Goal: Information Seeking & Learning: Find specific fact

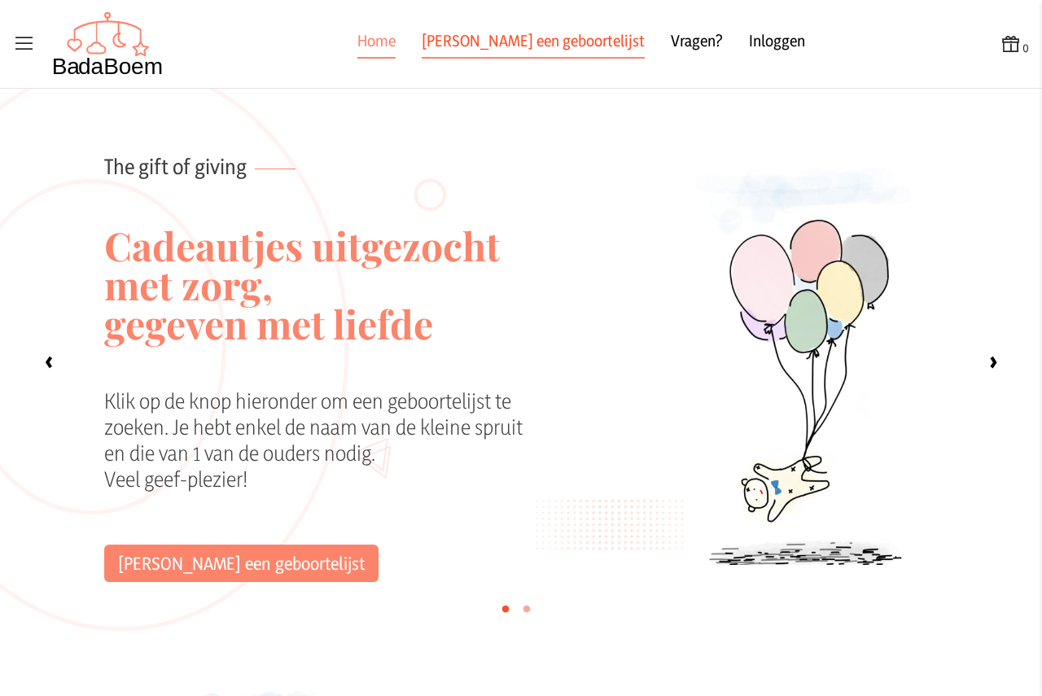
click at [514, 41] on link "[PERSON_NAME] een geboortelijst" at bounding box center [533, 43] width 223 height 29
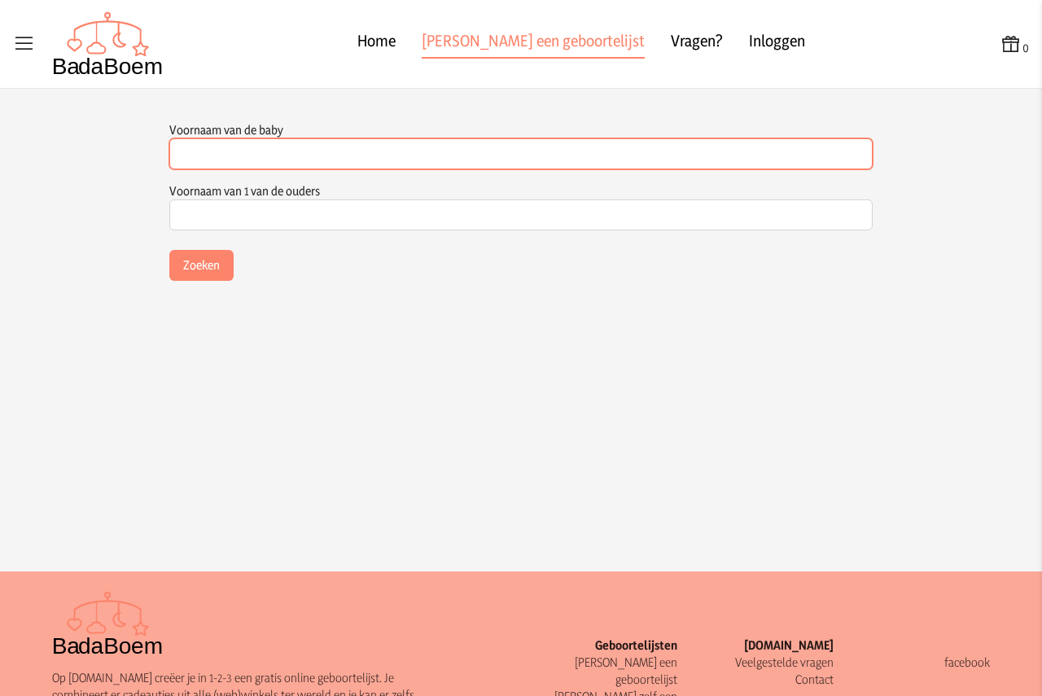
click at [418, 151] on input "Voornaam van de baby" at bounding box center [520, 153] width 703 height 31
type input "sem"
click at [169, 250] on button "Zoeken" at bounding box center [201, 265] width 64 height 31
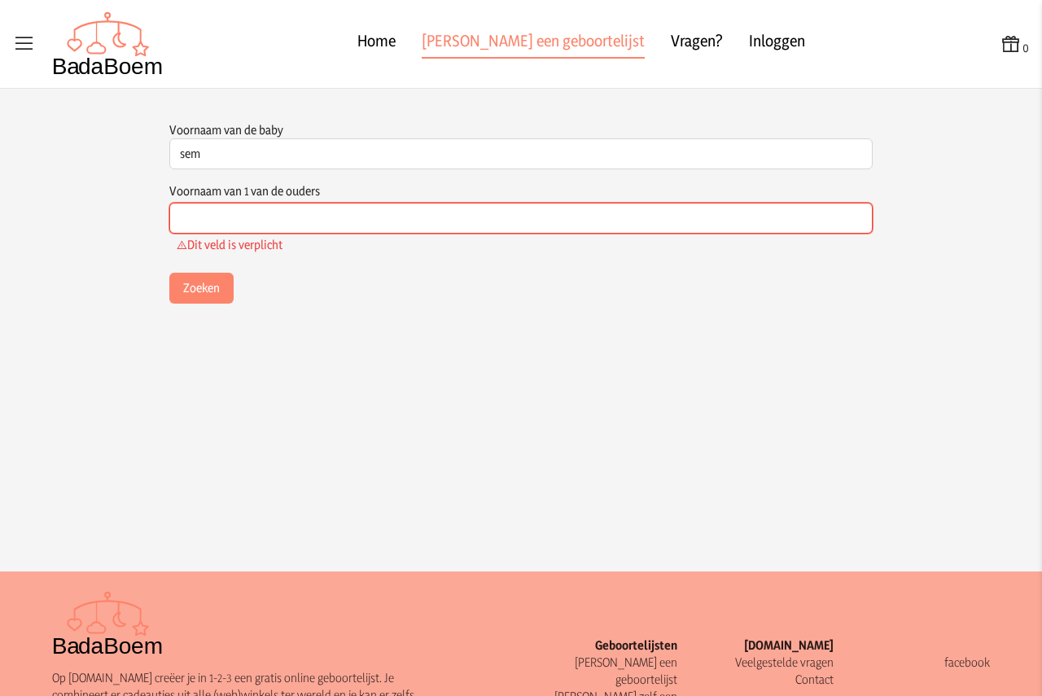
click at [408, 208] on input "Voornaam van 1 van de ouders" at bounding box center [520, 218] width 703 height 31
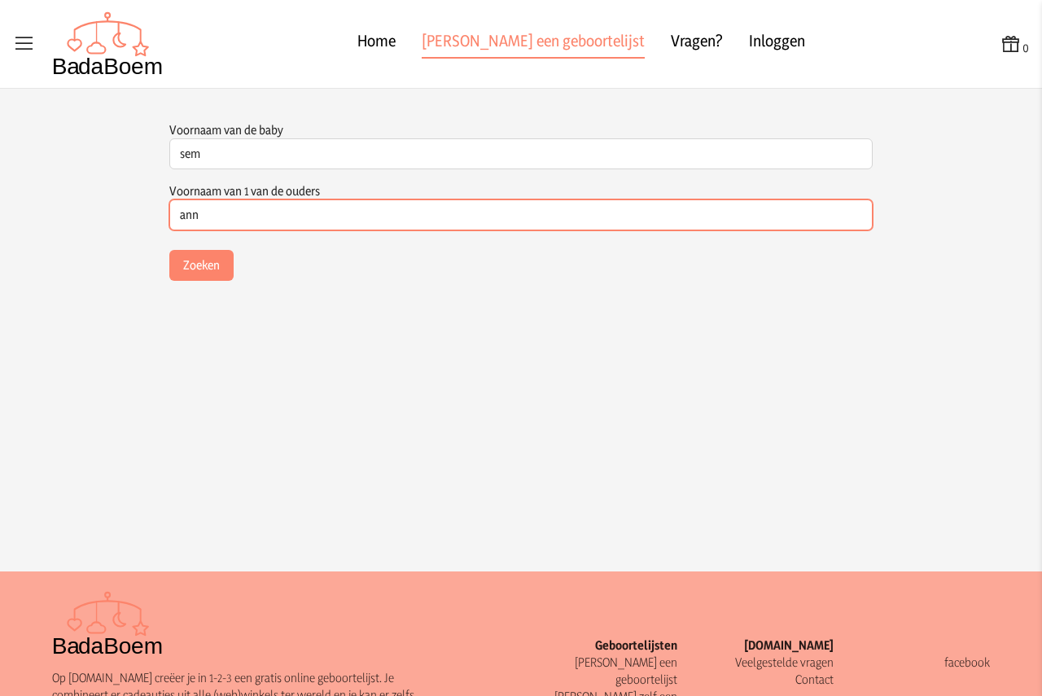
type input "ann"
click at [169, 250] on button "Zoeken" at bounding box center [201, 265] width 64 height 31
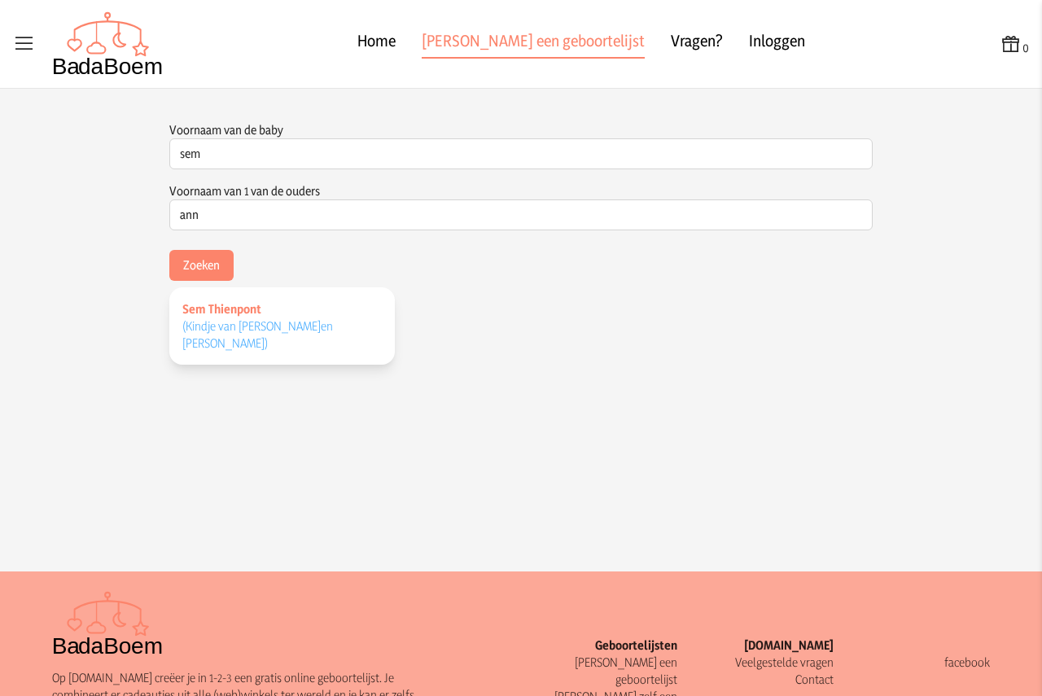
click at [212, 315] on span "Sem Thienpont" at bounding box center [221, 308] width 79 height 15
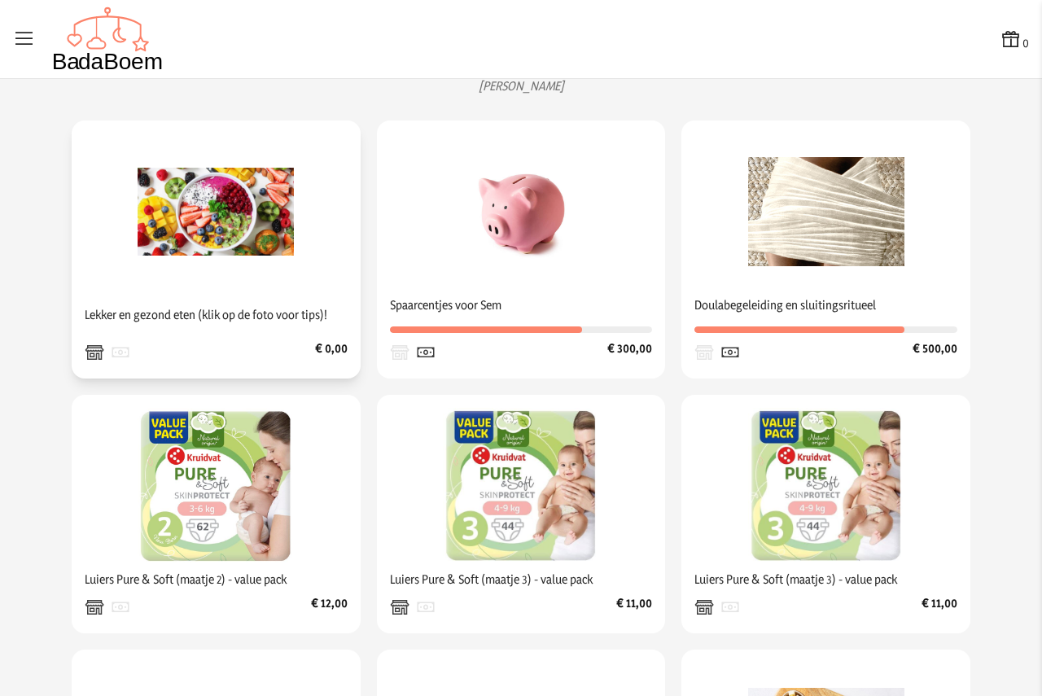
scroll to position [308, 0]
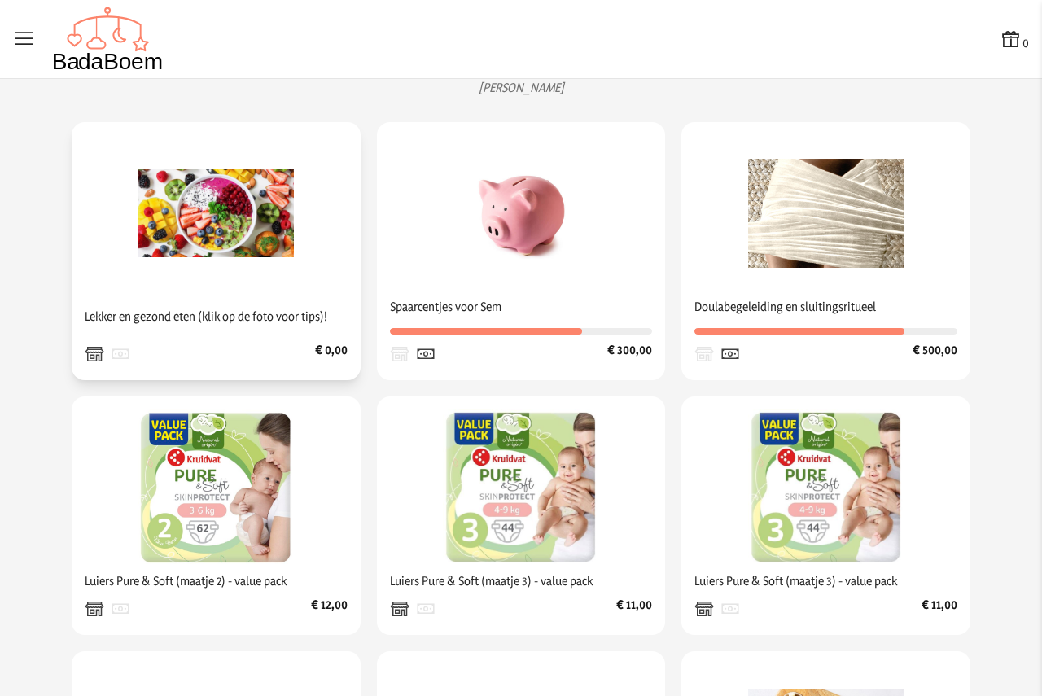
click at [203, 219] on img at bounding box center [216, 213] width 156 height 156
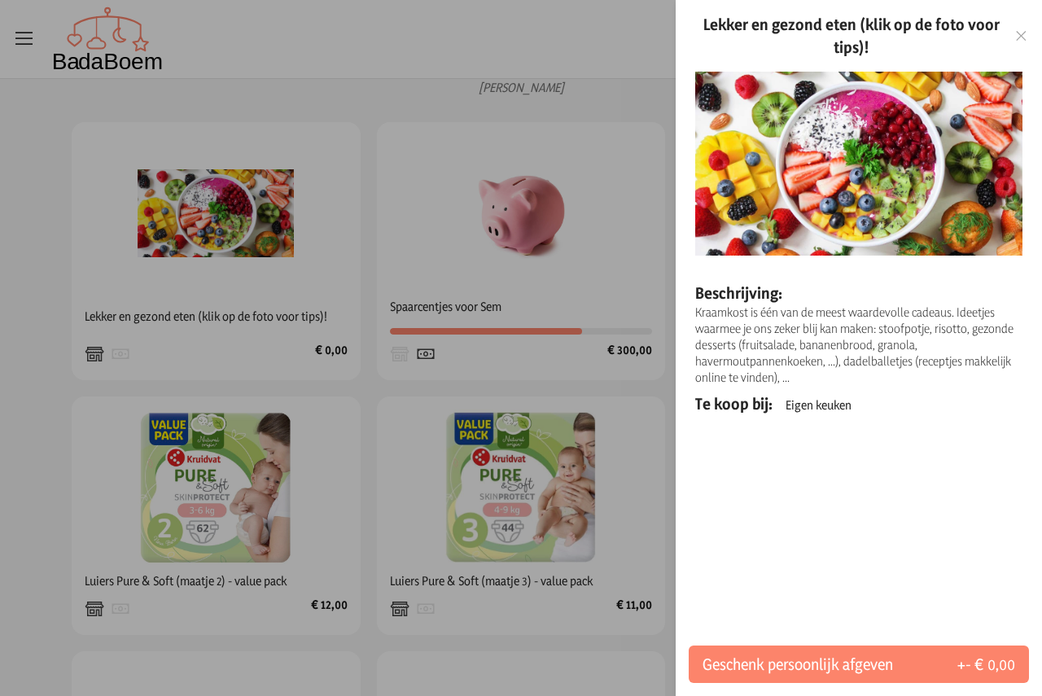
click at [1018, 37] on icon at bounding box center [1020, 35] width 15 height 11
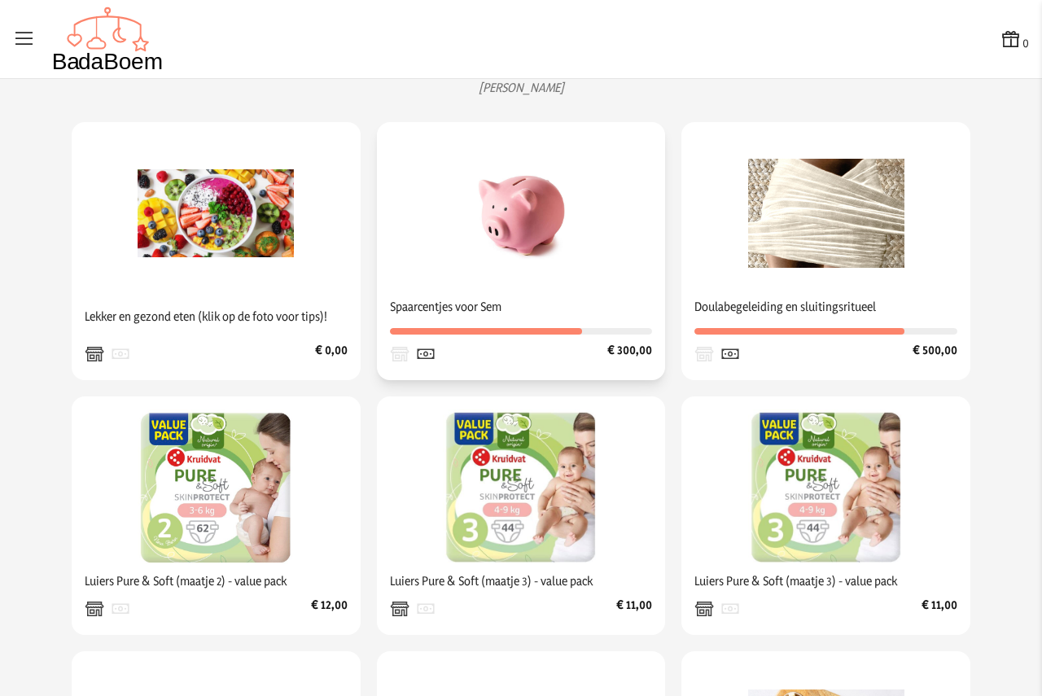
click at [532, 231] on img at bounding box center [521, 213] width 156 height 156
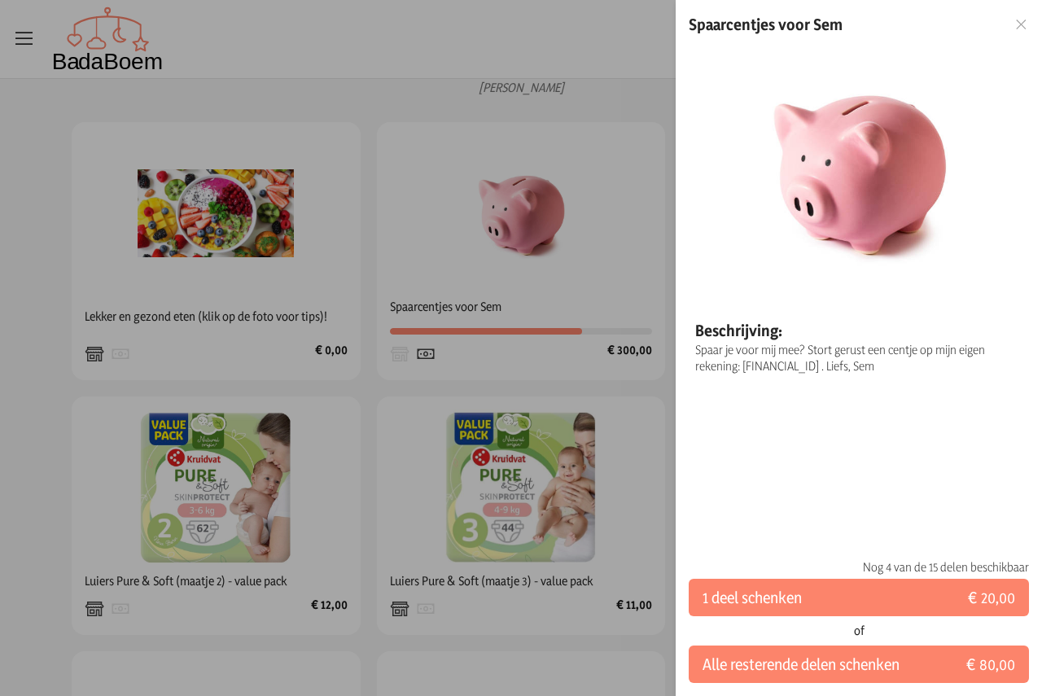
click at [1018, 26] on icon at bounding box center [1020, 24] width 15 height 11
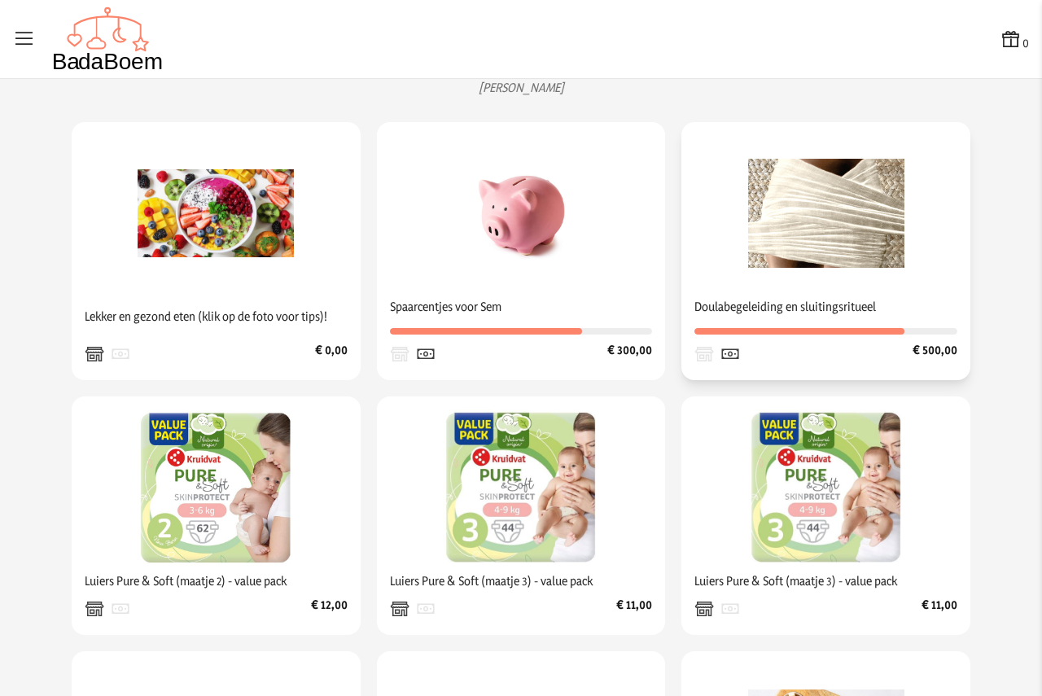
click at [841, 252] on img at bounding box center [826, 213] width 156 height 156
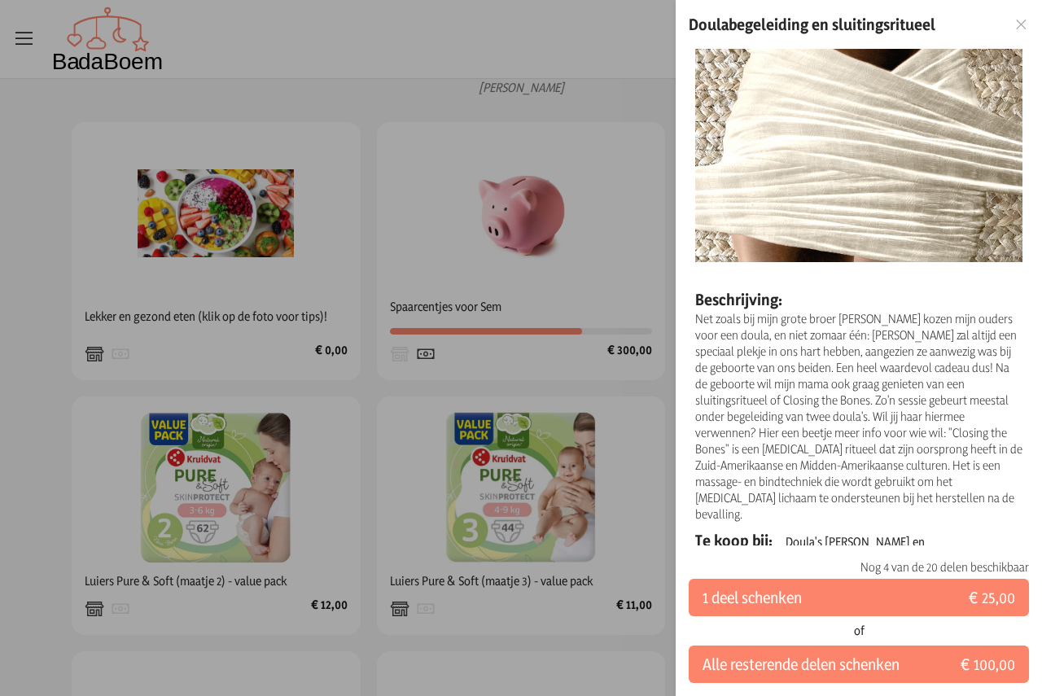
scroll to position [19, 0]
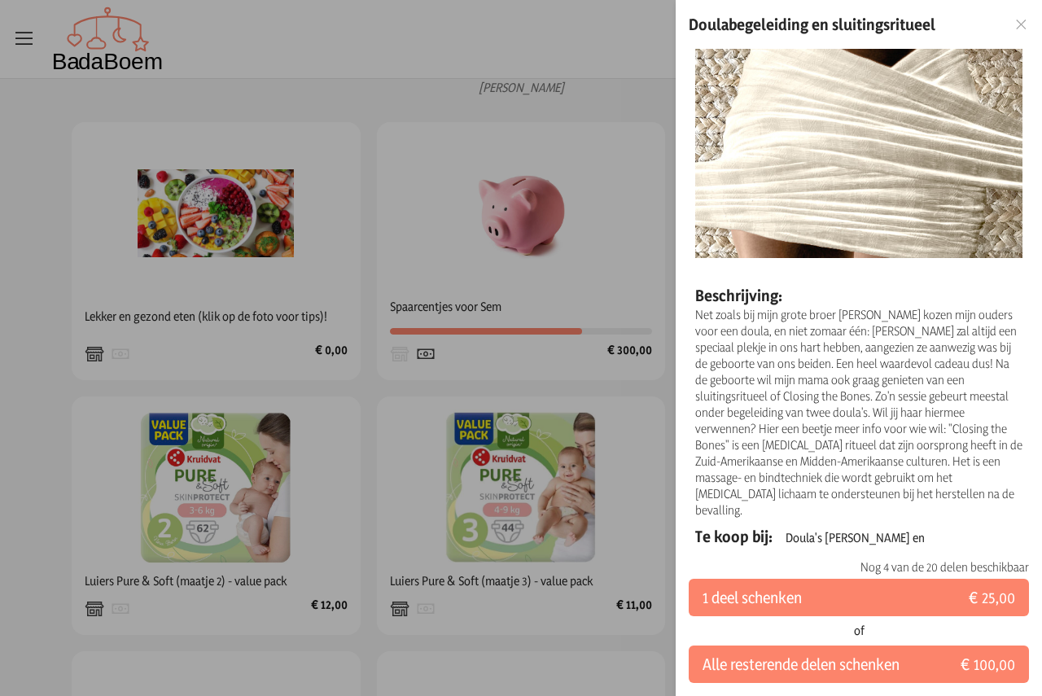
click at [1018, 24] on icon at bounding box center [1020, 24] width 15 height 11
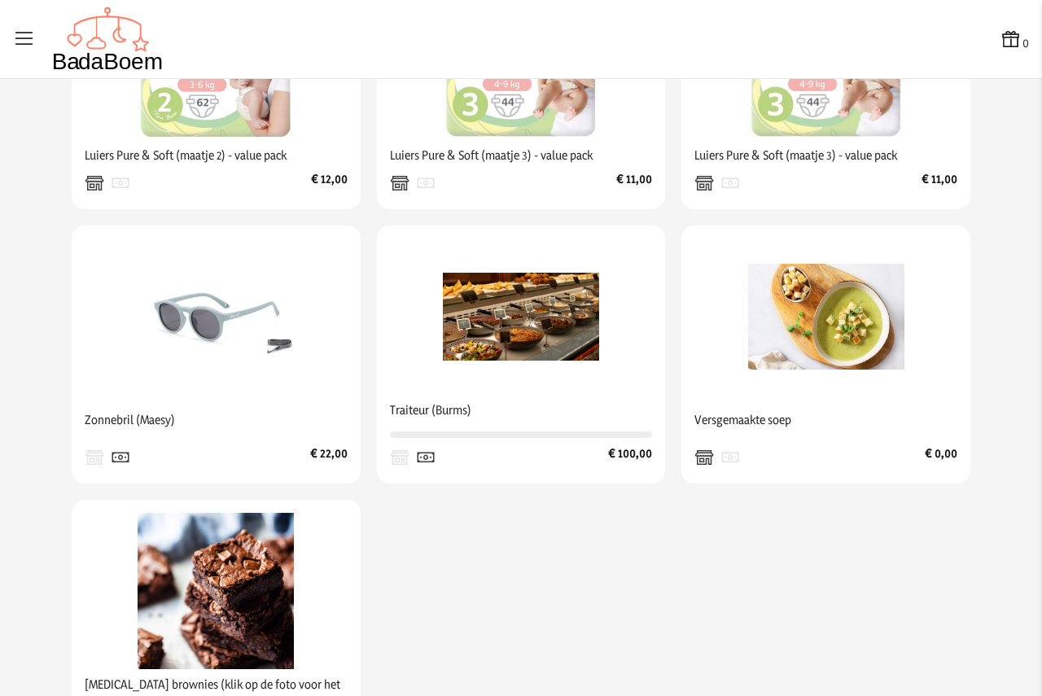
scroll to position [797, 0]
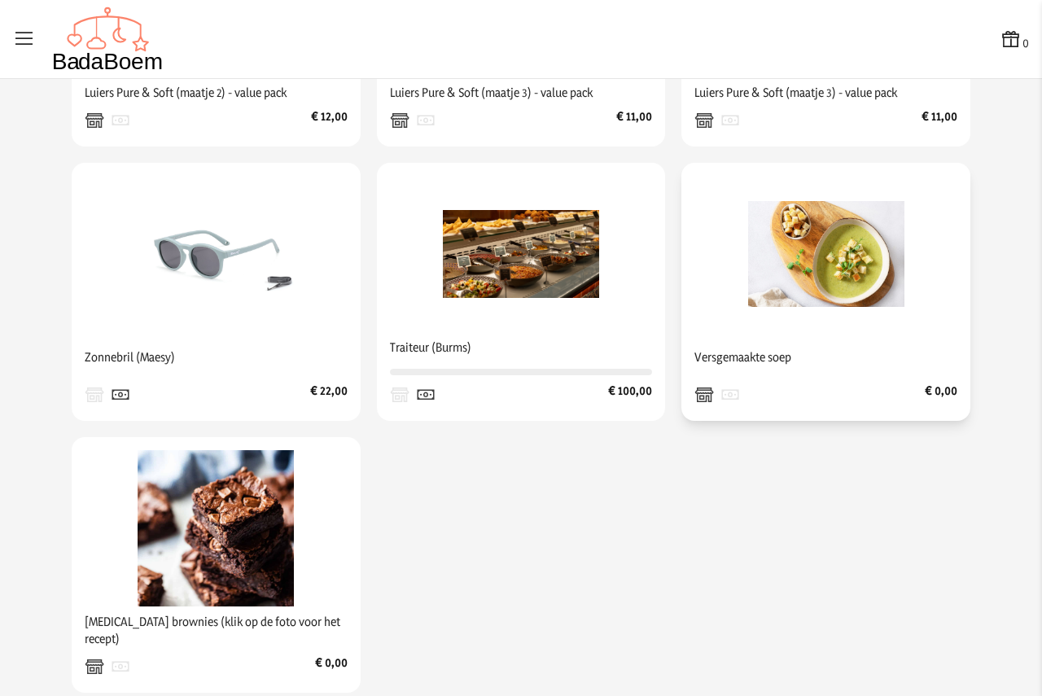
click at [858, 278] on img at bounding box center [826, 254] width 156 height 156
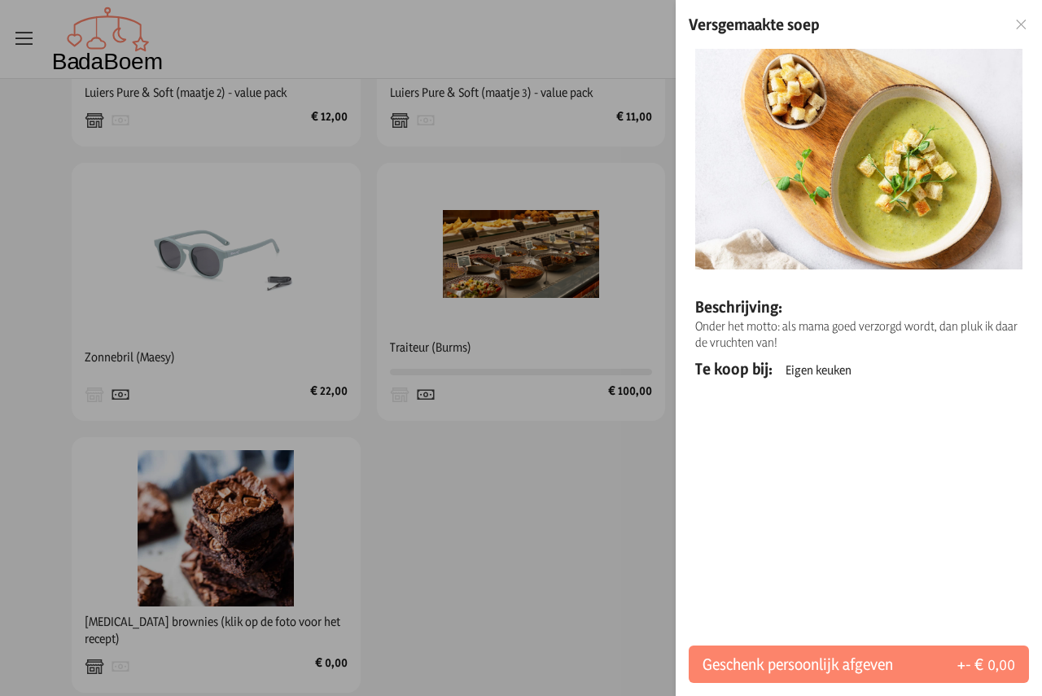
click at [1019, 24] on icon at bounding box center [1020, 24] width 15 height 11
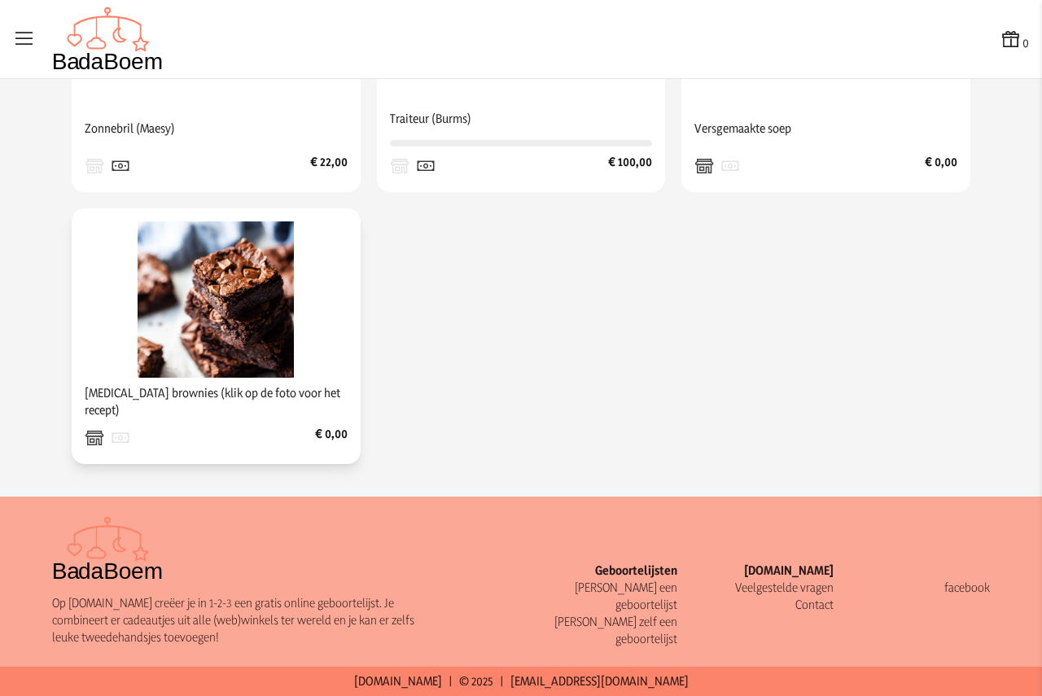
scroll to position [1041, 0]
click at [245, 357] on img at bounding box center [216, 299] width 156 height 156
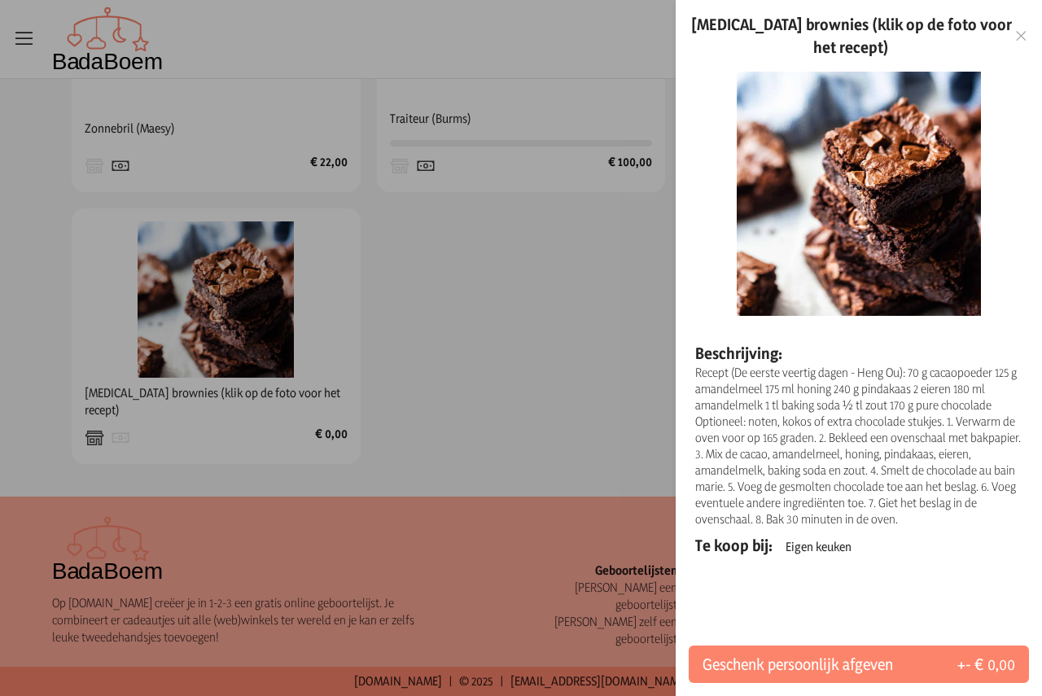
click at [1024, 37] on icon at bounding box center [1020, 35] width 15 height 11
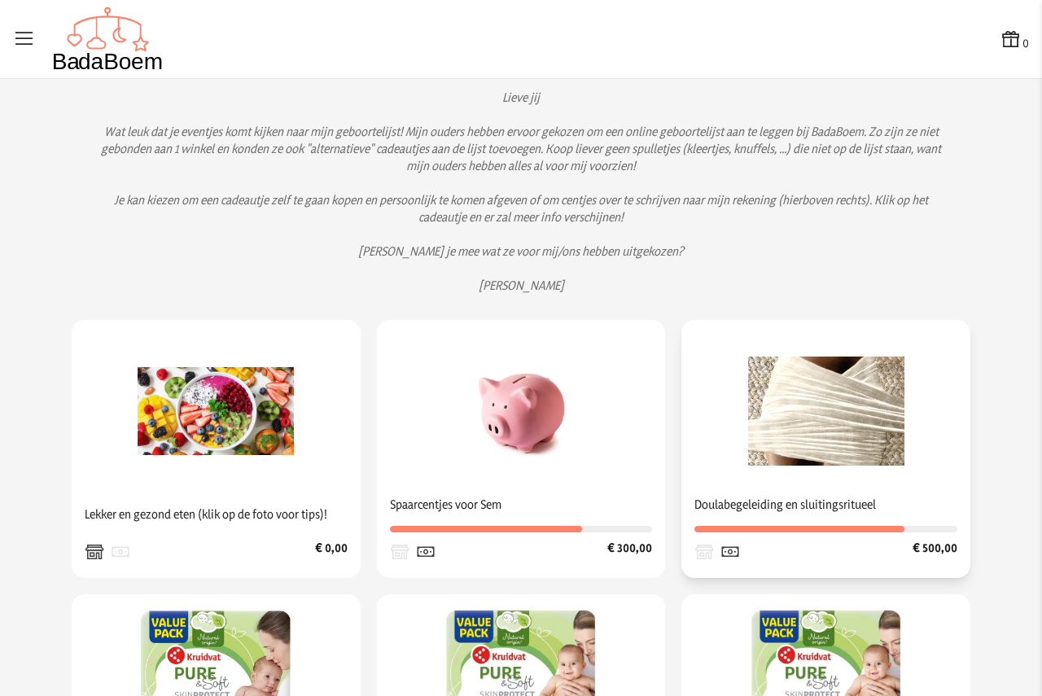
scroll to position [0, 0]
